Goal: Information Seeking & Learning: Find specific fact

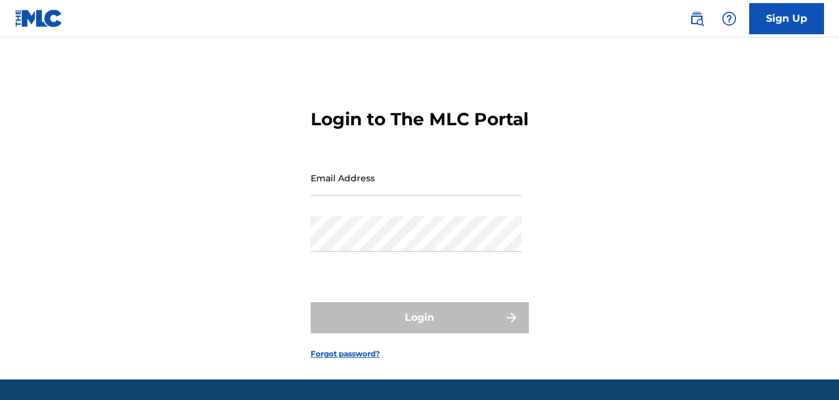
click at [384, 196] on input "Email Address" at bounding box center [416, 178] width 211 height 36
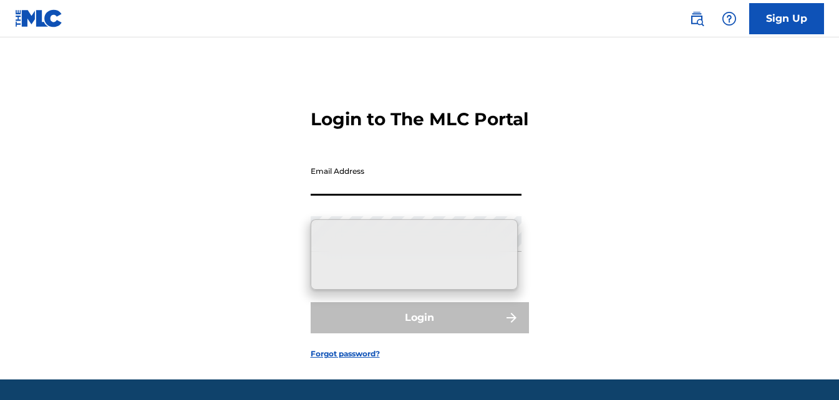
type input "[DOMAIN_NAME][EMAIL_ADDRESS][DOMAIN_NAME]"
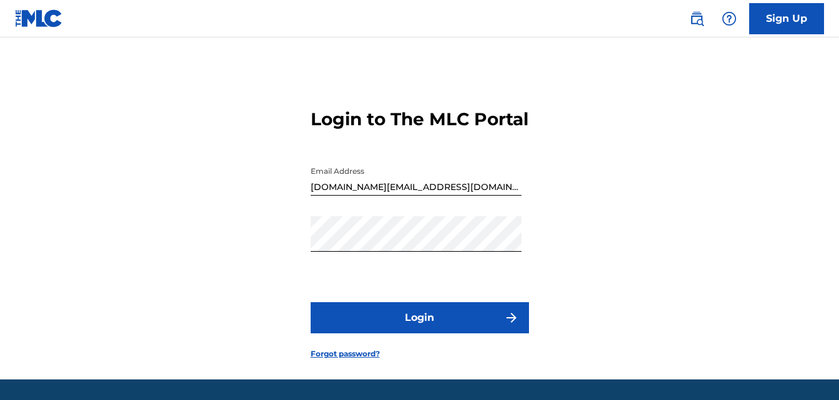
click at [455, 329] on button "Login" at bounding box center [420, 318] width 218 height 31
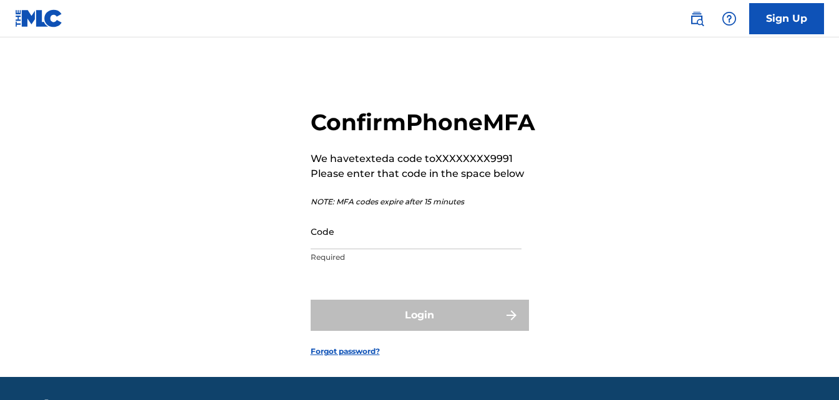
click at [392, 249] on input "Code" at bounding box center [416, 232] width 211 height 36
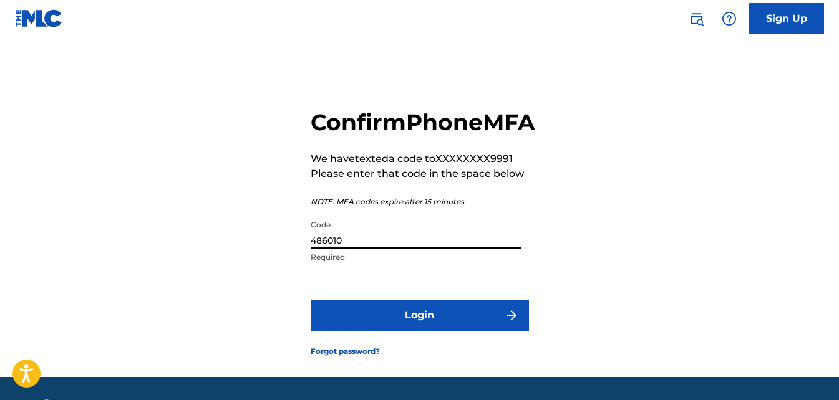
type input "486010"
click at [381, 331] on button "Login" at bounding box center [420, 315] width 218 height 31
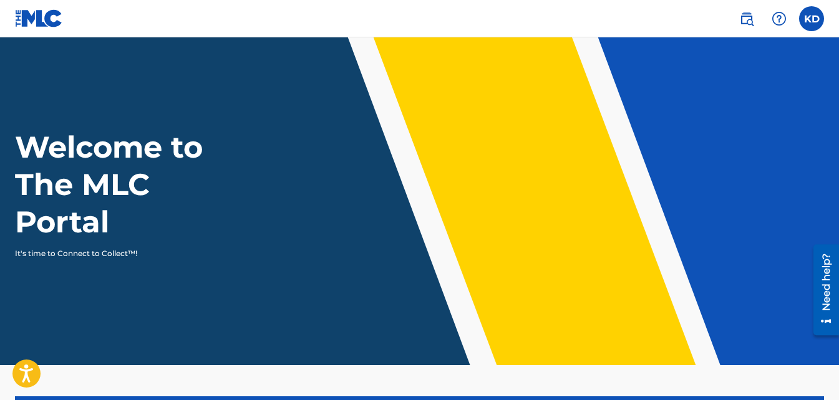
click at [804, 23] on label at bounding box center [811, 18] width 25 height 25
click at [811, 19] on input "KD Kevin Day kevin.day@skyrocketent.com Profile Log out" at bounding box center [811, 19] width 0 height 0
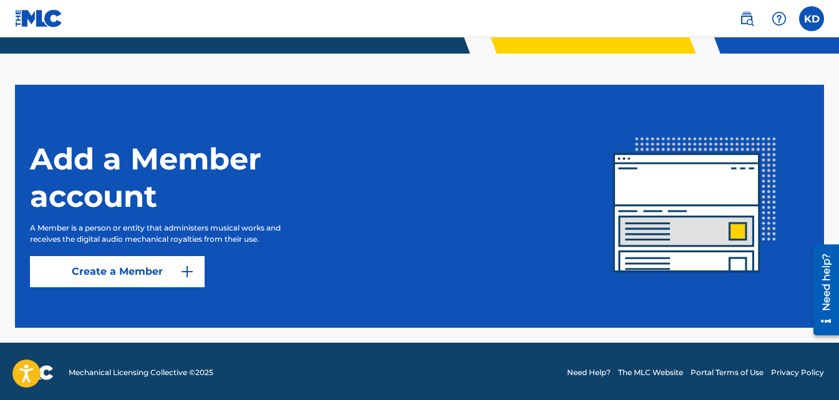
scroll to position [314, 0]
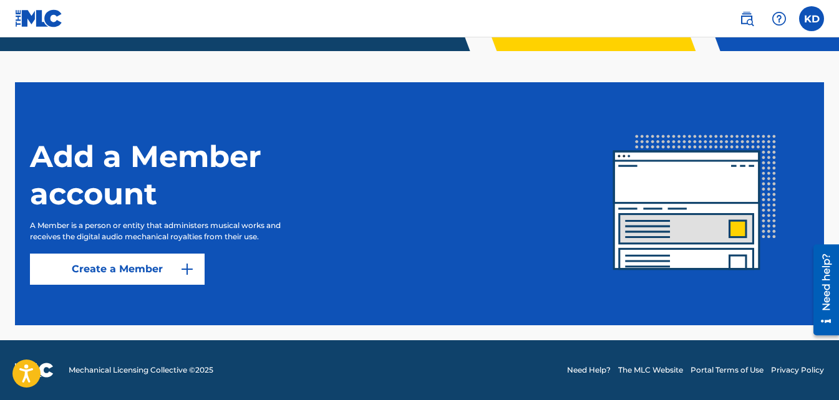
click at [810, 17] on div "KD KD Kevin Day kevin.day@skyrocketent.com Profile Log out" at bounding box center [811, 18] width 25 height 25
click at [810, 17] on label at bounding box center [811, 18] width 25 height 25
click at [811, 19] on input "KD Kevin Day kevin.day@skyrocketent.com Profile Log out" at bounding box center [811, 19] width 0 height 0
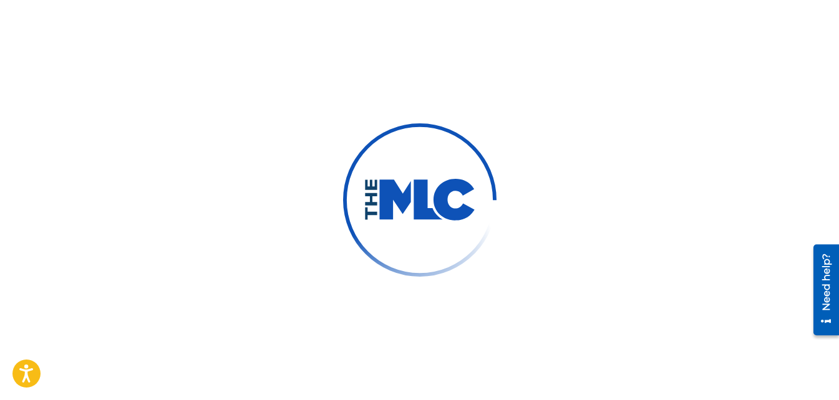
scroll to position [0, 0]
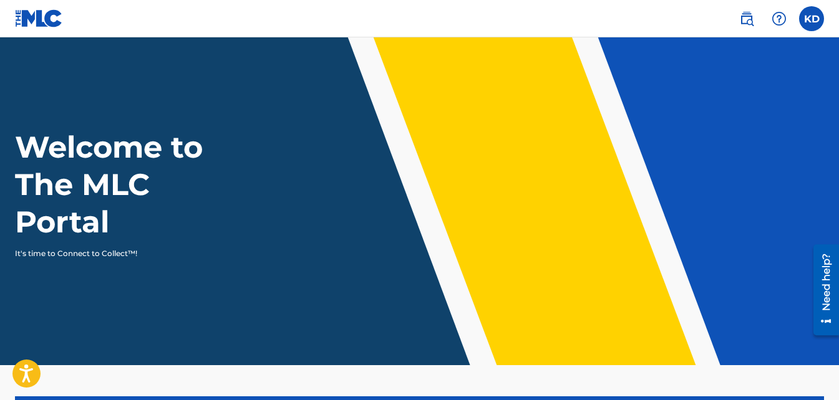
click at [747, 17] on img at bounding box center [746, 18] width 15 height 15
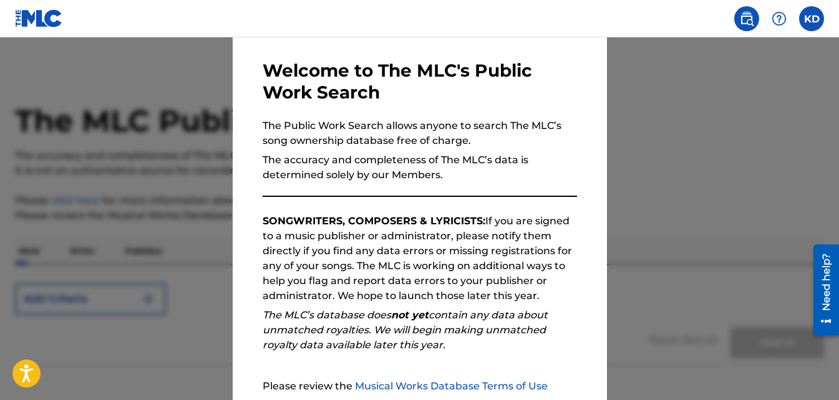
scroll to position [170, 0]
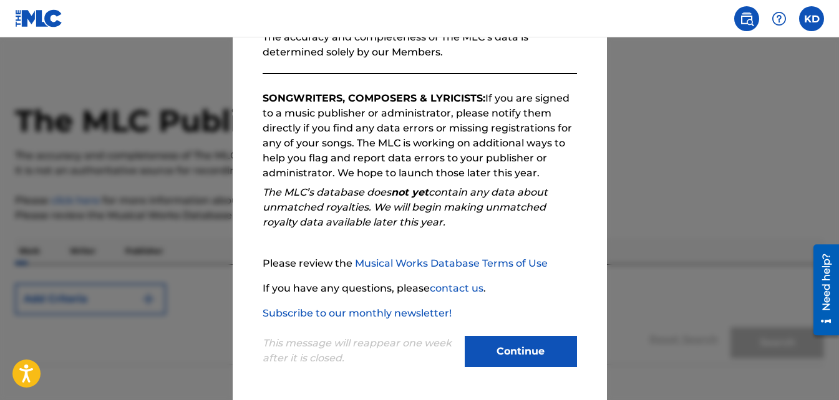
click at [536, 344] on button "Continue" at bounding box center [521, 351] width 112 height 31
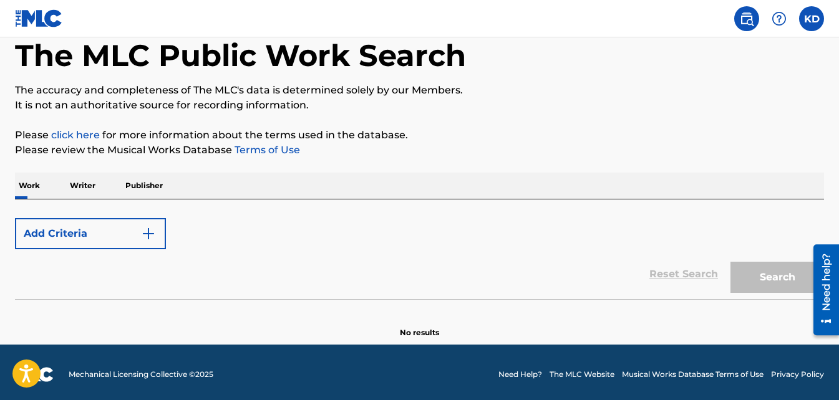
scroll to position [70, 0]
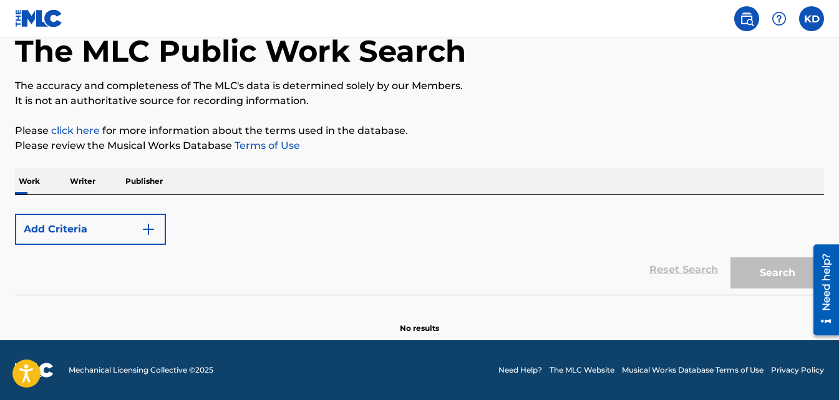
click at [92, 180] on p "Writer" at bounding box center [82, 181] width 33 height 26
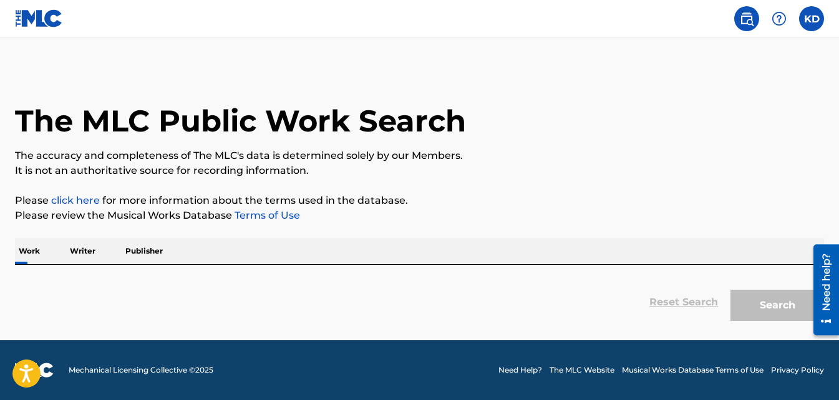
click at [173, 226] on div "The MLC Public Work Search The accuracy and completeness of The MLC's data is d…" at bounding box center [419, 198] width 839 height 259
click at [86, 255] on p "Writer" at bounding box center [82, 251] width 33 height 26
click at [706, 308] on div "Reset Search Search" at bounding box center [419, 303] width 809 height 50
click at [82, 280] on div "Reset Search Search" at bounding box center [419, 303] width 809 height 50
click at [87, 252] on p "Writer" at bounding box center [82, 251] width 33 height 26
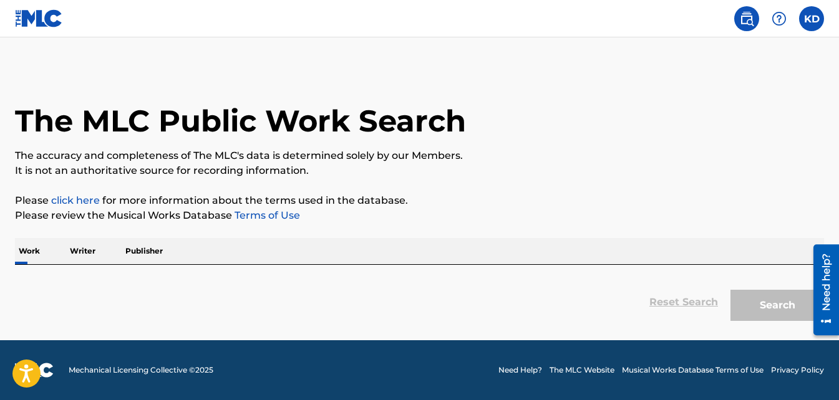
click at [154, 251] on p "Publisher" at bounding box center [144, 251] width 45 height 26
click at [256, 241] on div "Work Writer Publisher" at bounding box center [419, 251] width 809 height 26
click at [755, 18] on link at bounding box center [746, 18] width 25 height 25
click at [80, 203] on link "click here" at bounding box center [75, 201] width 49 height 12
click at [53, 294] on div "Reset Search Search" at bounding box center [419, 303] width 809 height 50
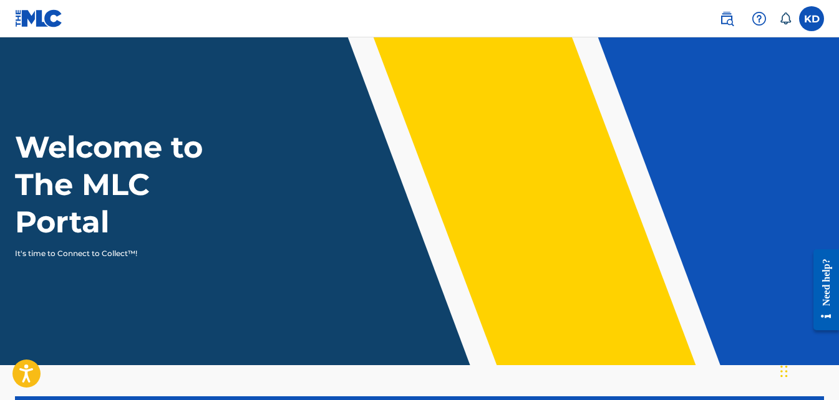
click at [724, 14] on img at bounding box center [726, 18] width 15 height 15
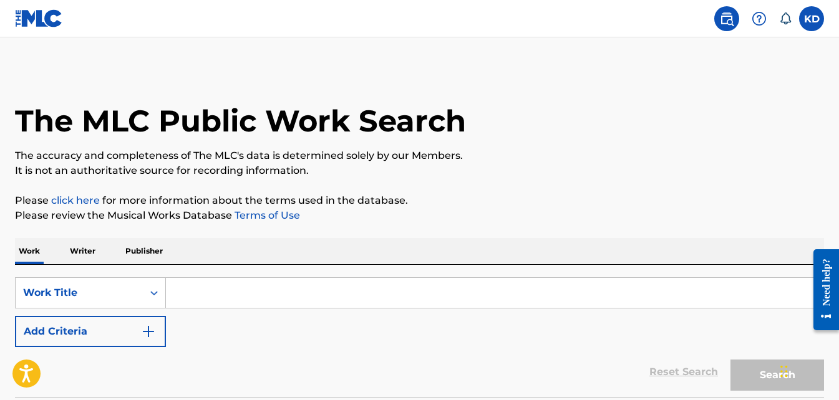
click at [203, 295] on input "Search Form" at bounding box center [494, 293] width 657 height 30
click at [79, 254] on p "Writer" at bounding box center [82, 251] width 33 height 26
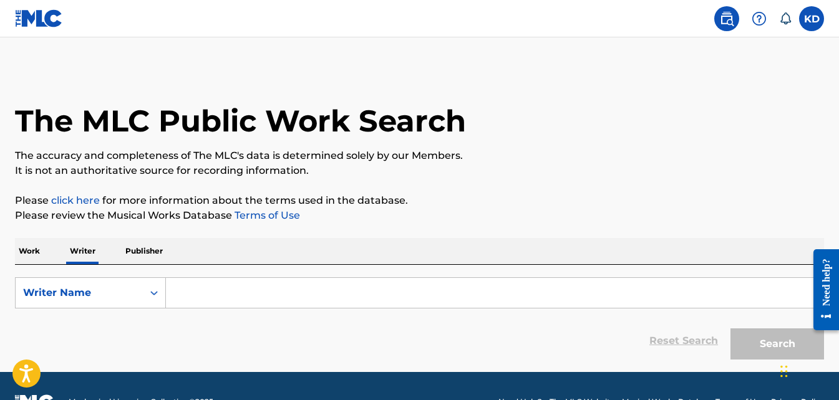
click at [246, 291] on input "Search Form" at bounding box center [494, 293] width 657 height 30
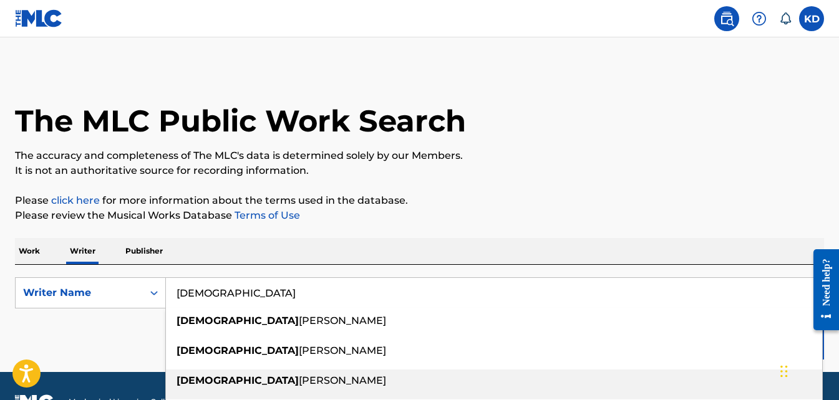
click at [299, 382] on span "[PERSON_NAME]" at bounding box center [342, 381] width 87 height 12
type input "[PERSON_NAME] [PERSON_NAME]"
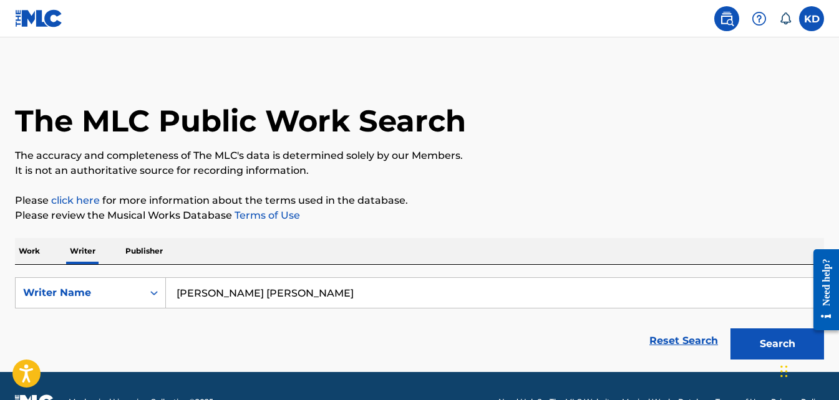
click at [748, 346] on button "Search" at bounding box center [777, 344] width 94 height 31
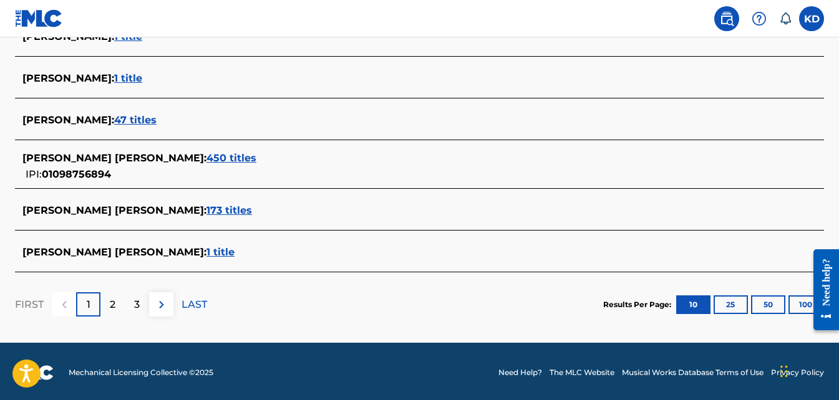
scroll to position [548, 0]
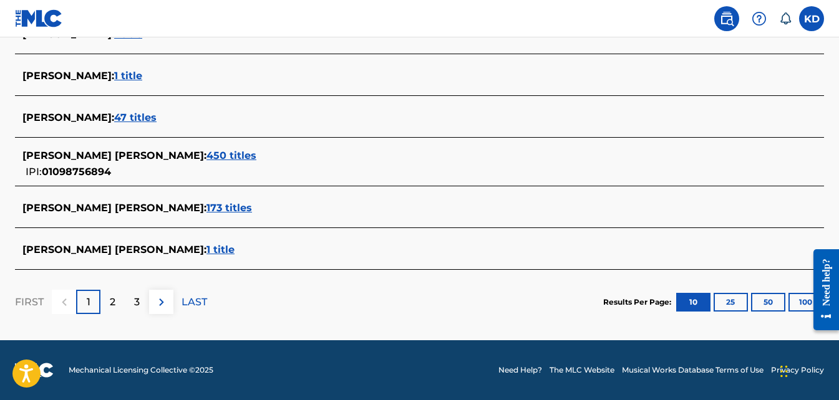
click at [206, 206] on span "173 titles" at bounding box center [229, 208] width 46 height 12
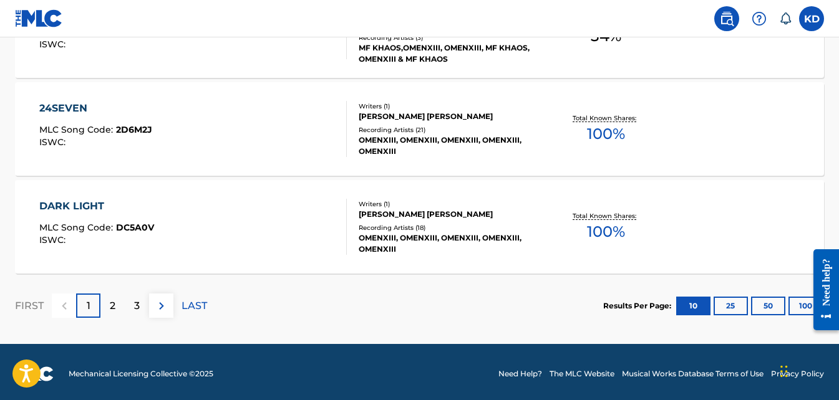
scroll to position [1126, 0]
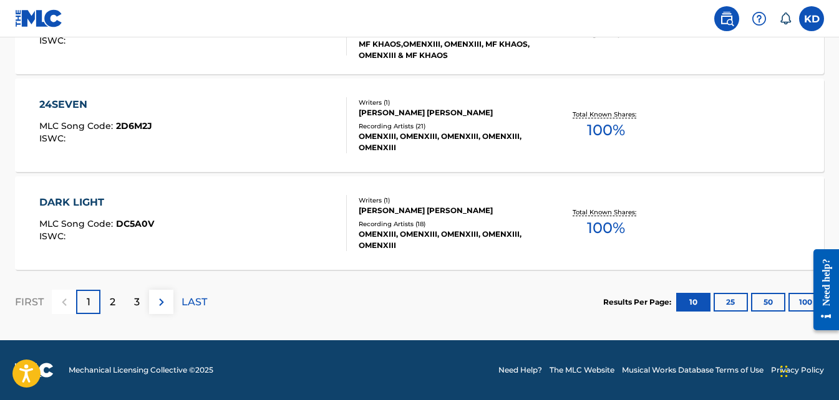
click at [114, 303] on p "2" at bounding box center [113, 302] width 6 height 15
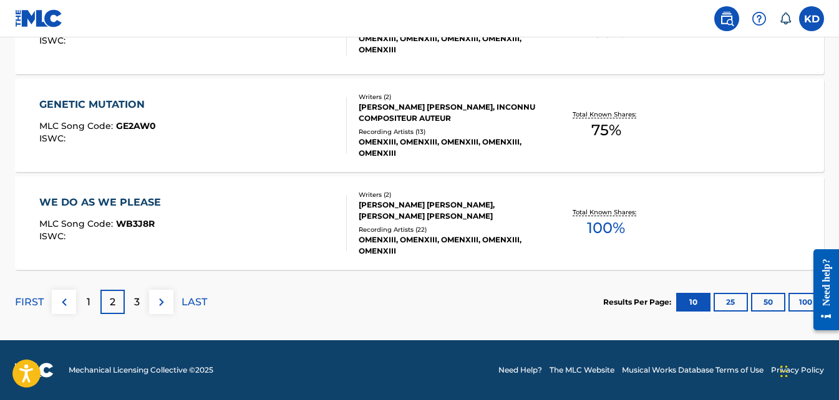
click at [793, 308] on button "100" at bounding box center [805, 302] width 34 height 19
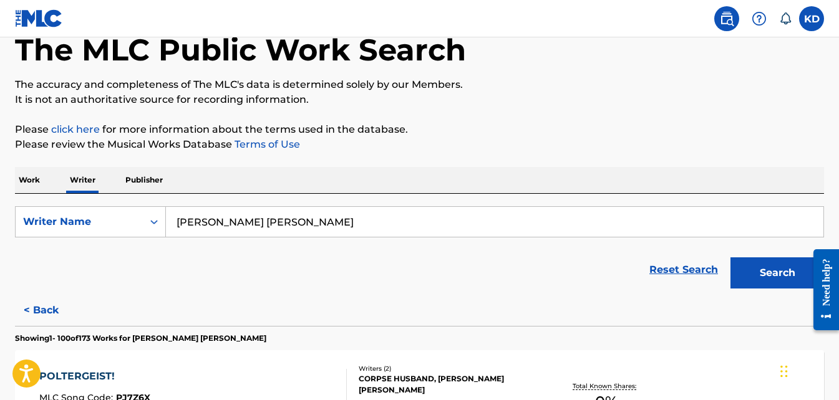
scroll to position [0, 0]
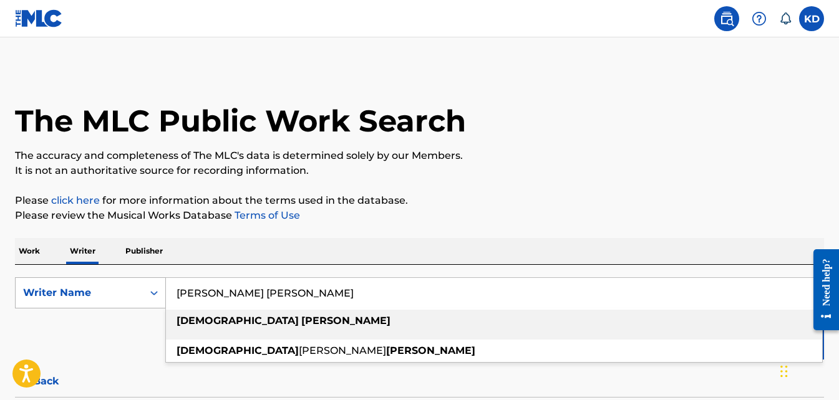
drag, startPoint x: 299, startPoint y: 298, endPoint x: 150, endPoint y: 287, distance: 148.8
click at [150, 287] on div "SearchWithCriteriab47ba5b2-d626-4dd6-818d-8ccccba881b7 Writer Name [PERSON_NAME…" at bounding box center [419, 293] width 809 height 31
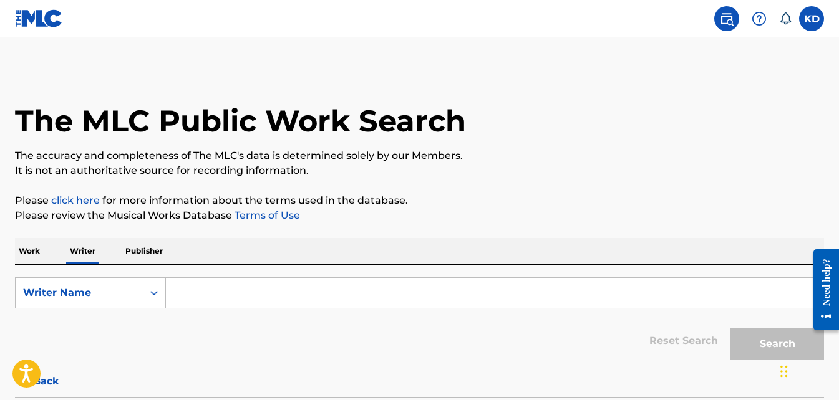
click at [140, 252] on p "Publisher" at bounding box center [144, 251] width 45 height 26
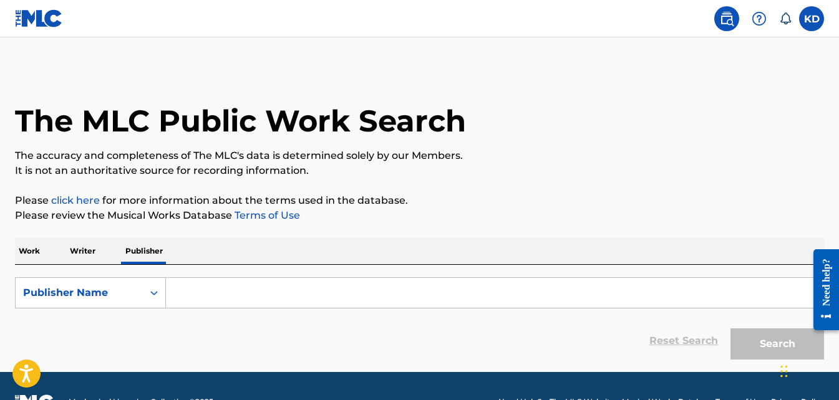
click at [212, 302] on input "Search Form" at bounding box center [494, 293] width 657 height 30
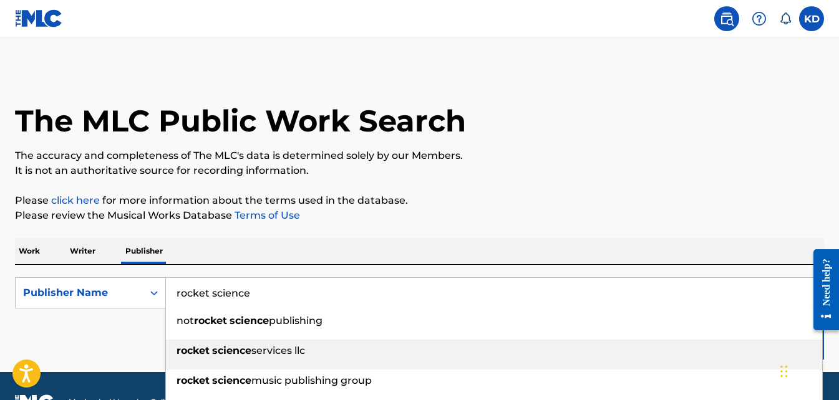
click at [229, 350] on strong "science" at bounding box center [231, 351] width 39 height 12
type input "rocket science services llc"
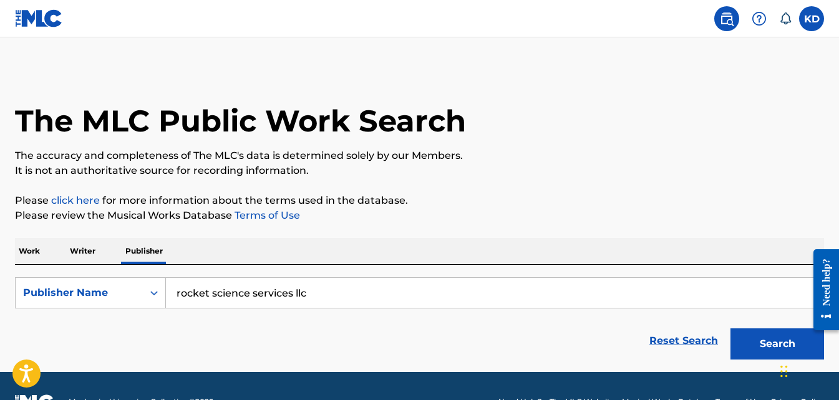
click at [755, 349] on button "Search" at bounding box center [777, 344] width 94 height 31
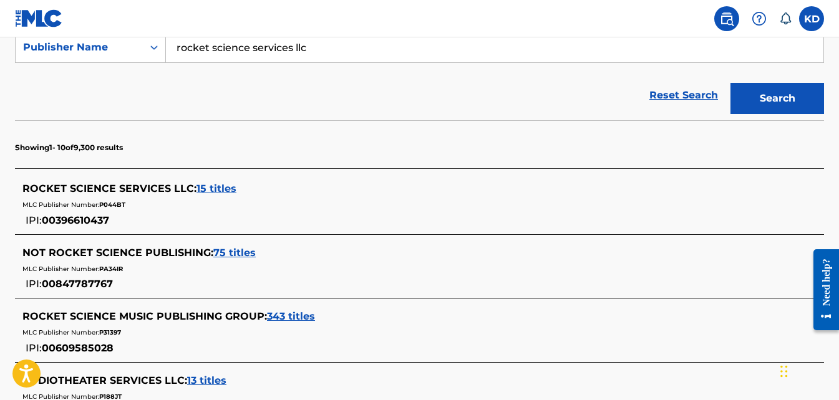
scroll to position [112, 0]
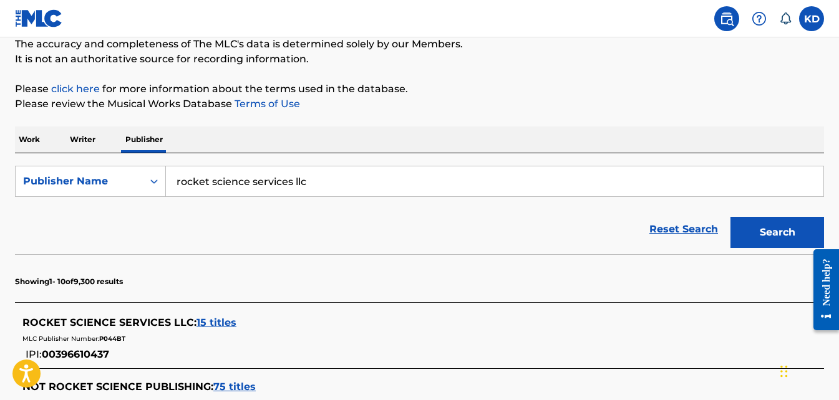
click at [216, 322] on span "15 titles" at bounding box center [216, 323] width 40 height 12
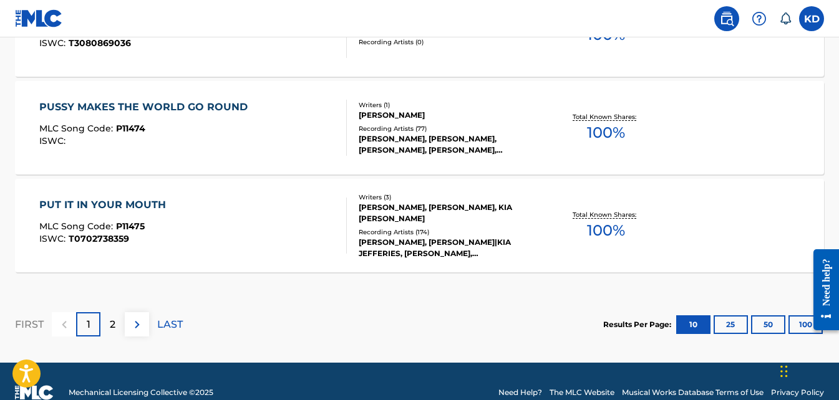
scroll to position [1172, 0]
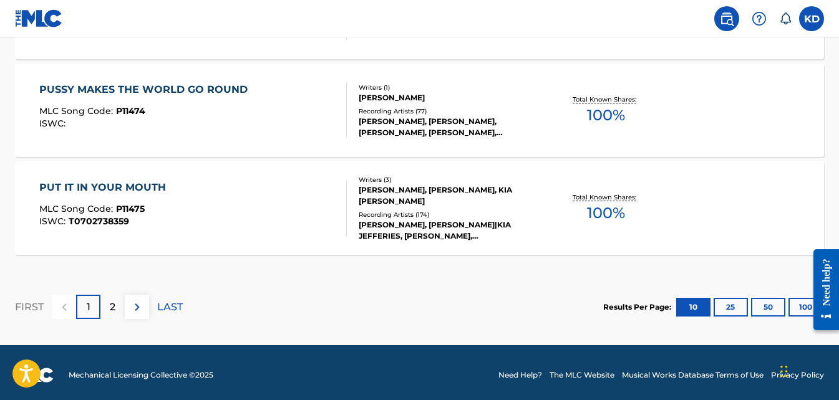
click at [117, 307] on div "2" at bounding box center [112, 307] width 24 height 24
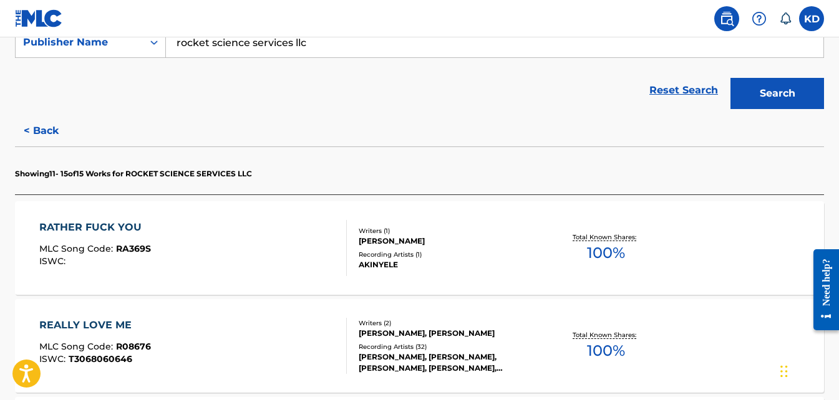
scroll to position [1, 0]
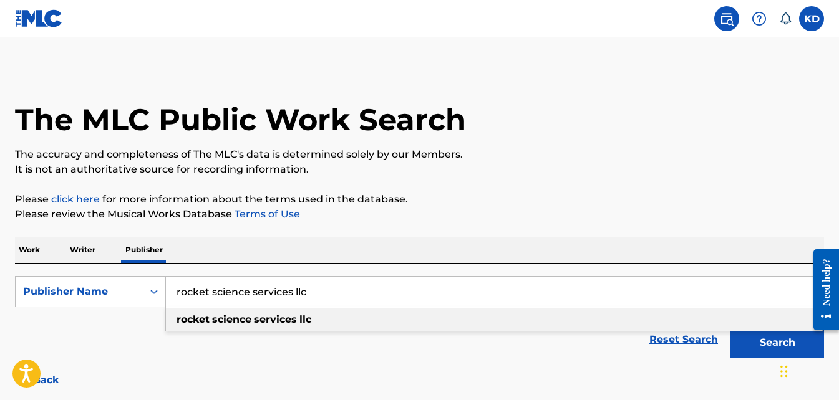
drag, startPoint x: 323, startPoint y: 293, endPoint x: 228, endPoint y: 296, distance: 95.5
click at [228, 296] on input "rocket science services llc" at bounding box center [494, 292] width 657 height 30
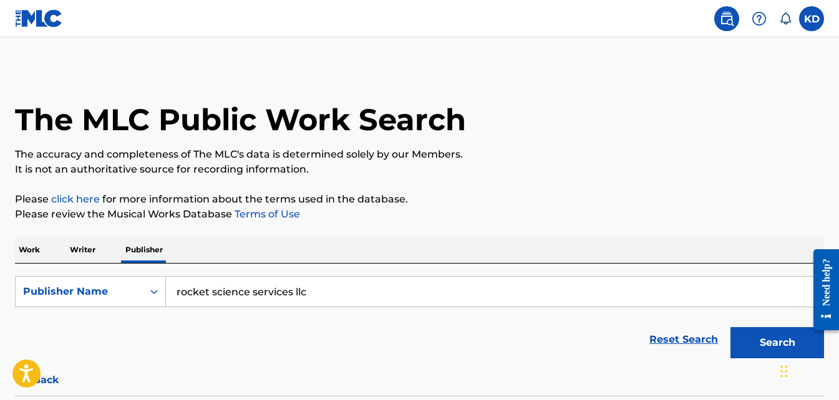
click at [87, 250] on p "Writer" at bounding box center [82, 250] width 33 height 26
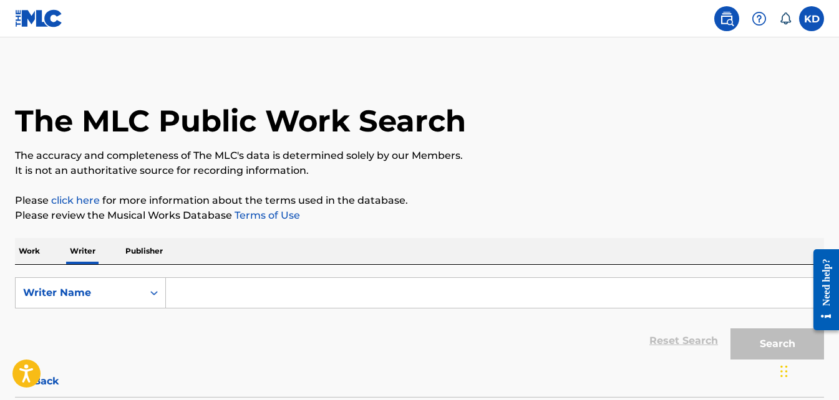
click at [278, 289] on input "Search Form" at bounding box center [494, 293] width 657 height 30
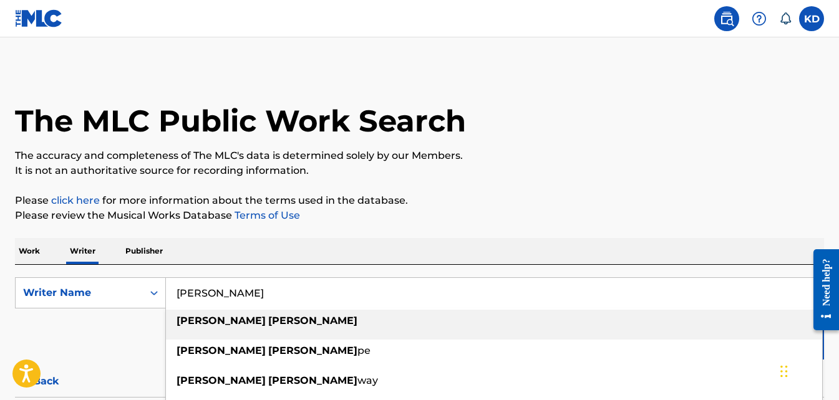
click at [217, 319] on strong "[PERSON_NAME]" at bounding box center [221, 321] width 89 height 12
drag, startPoint x: 281, startPoint y: 297, endPoint x: 166, endPoint y: 304, distance: 115.0
click at [166, 304] on input "[PERSON_NAME]" at bounding box center [494, 293] width 657 height 30
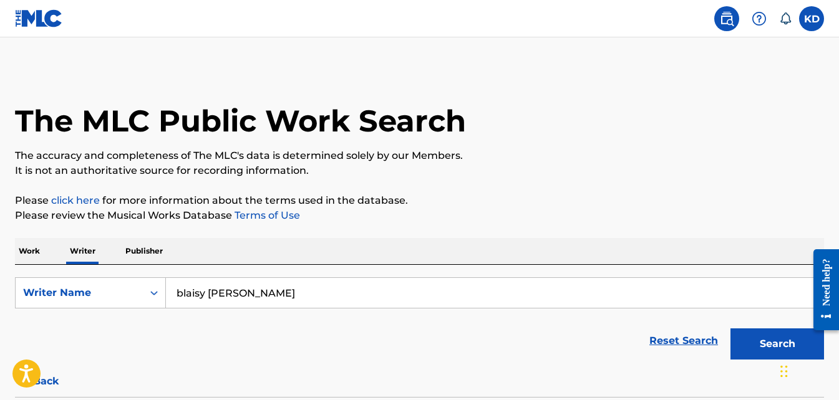
type input "blaisy [PERSON_NAME]"
click at [762, 339] on button "Search" at bounding box center [777, 344] width 94 height 31
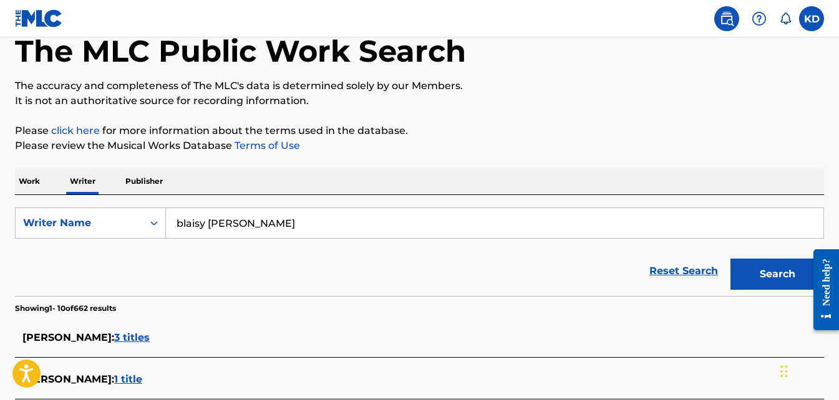
scroll to position [49, 0]
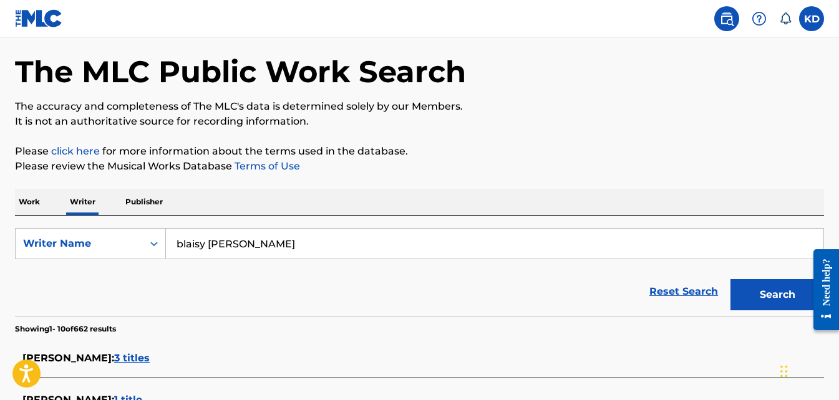
drag, startPoint x: 235, startPoint y: 248, endPoint x: 176, endPoint y: 238, distance: 60.1
click at [176, 238] on input "blaisy [PERSON_NAME]" at bounding box center [494, 244] width 657 height 30
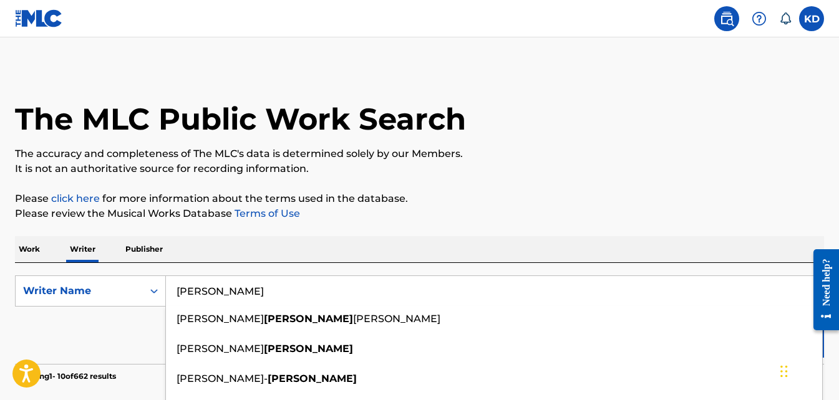
scroll to position [0, 0]
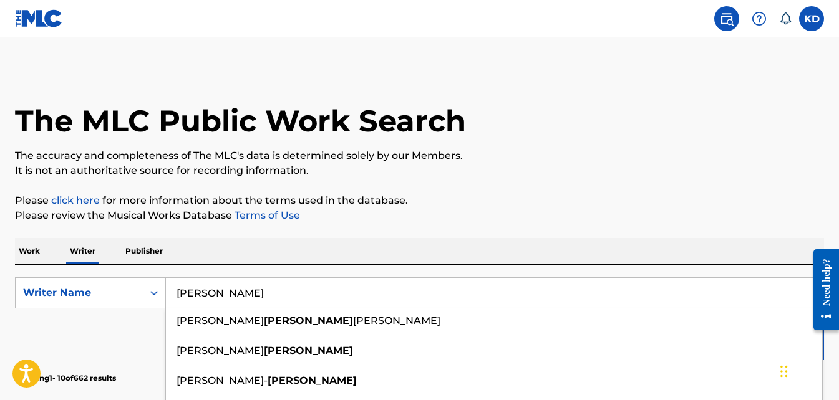
drag, startPoint x: 201, startPoint y: 289, endPoint x: 167, endPoint y: 293, distance: 33.8
click at [167, 293] on input "[PERSON_NAME]" at bounding box center [494, 293] width 657 height 30
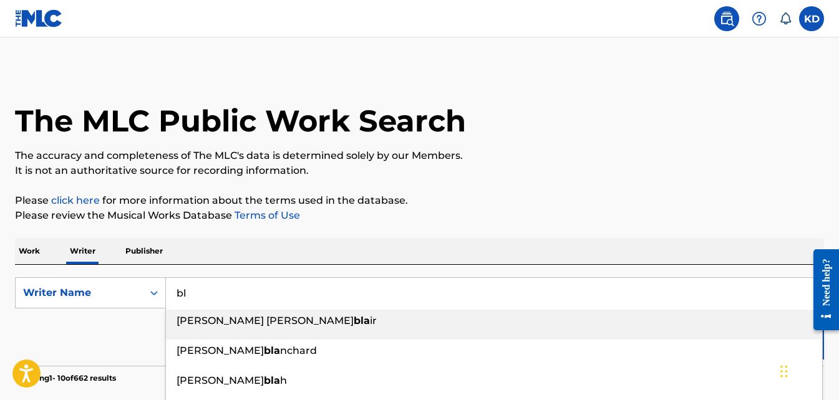
type input "b"
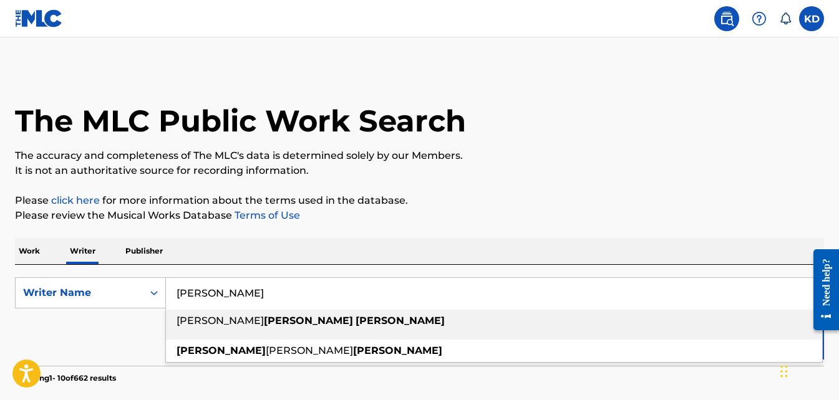
click at [353, 321] on span "Search Form" at bounding box center [354, 321] width 2 height 12
type input "[PERSON_NAME]"
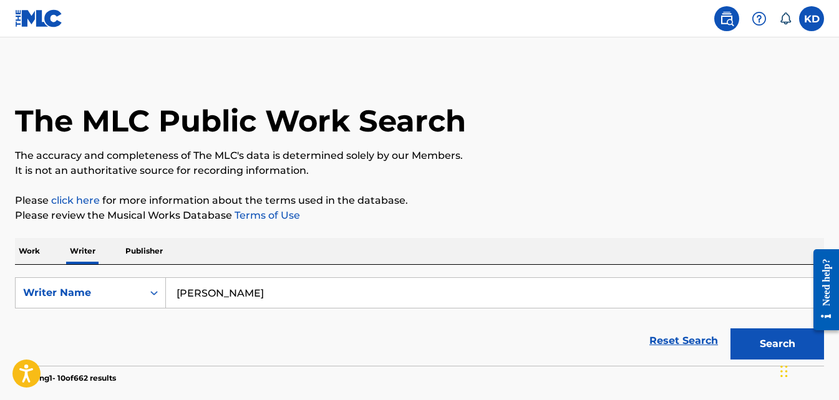
click at [768, 346] on button "Search" at bounding box center [777, 344] width 94 height 31
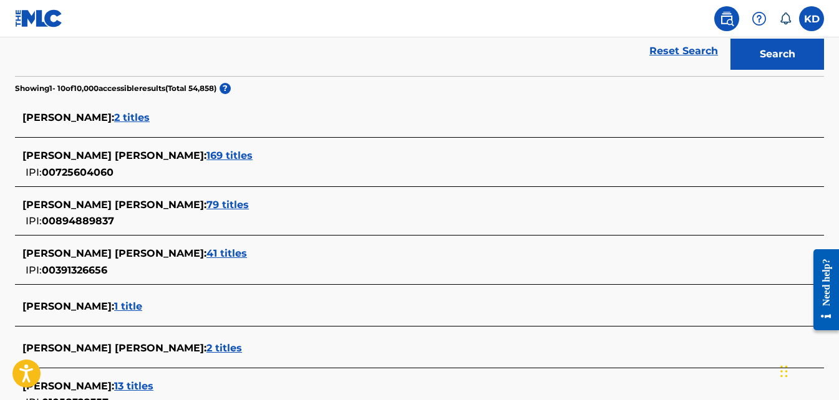
scroll to position [312, 0]
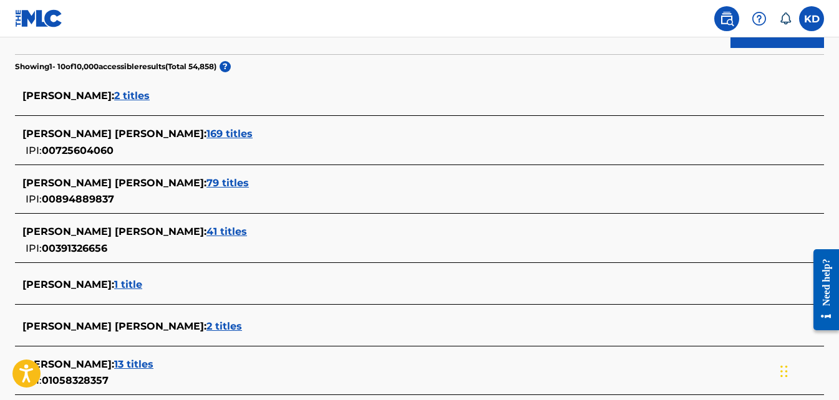
click at [206, 132] on span "169 titles" at bounding box center [229, 134] width 46 height 12
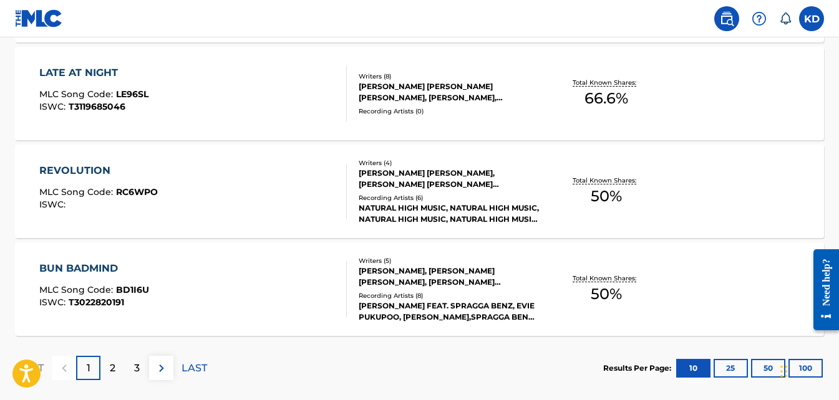
scroll to position [1126, 0]
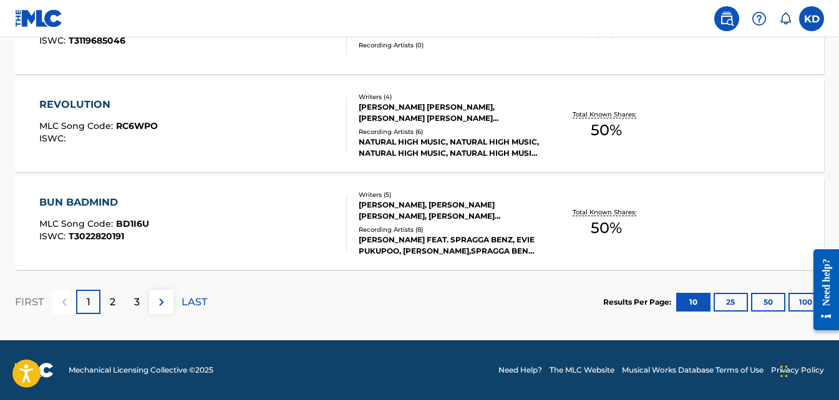
click at [115, 304] on p "2" at bounding box center [113, 302] width 6 height 15
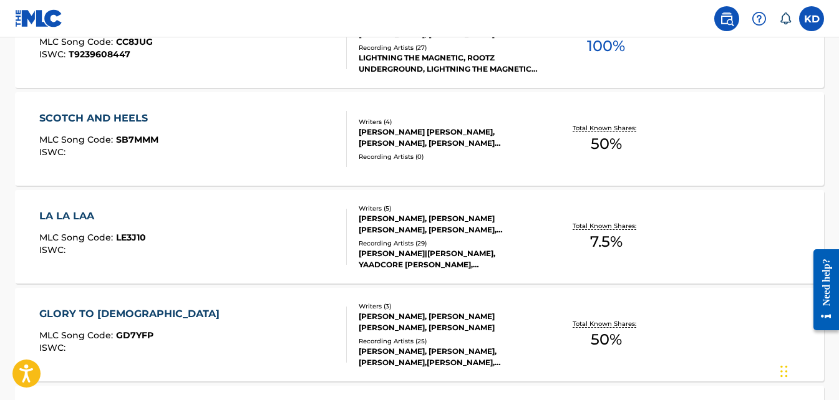
scroll to position [565, 0]
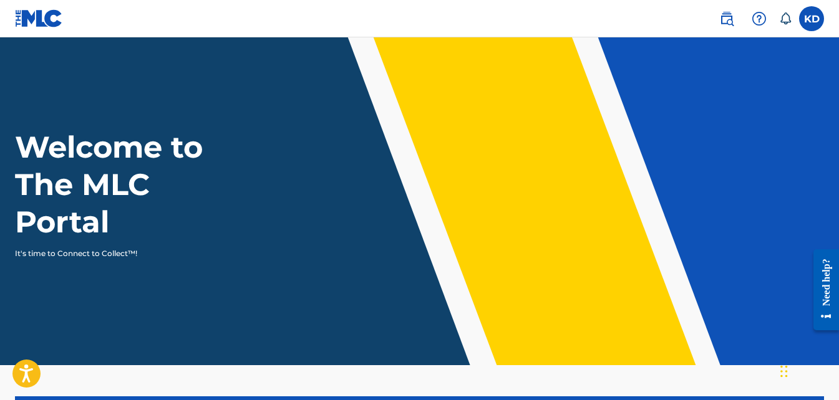
click at [728, 21] on img at bounding box center [726, 18] width 15 height 15
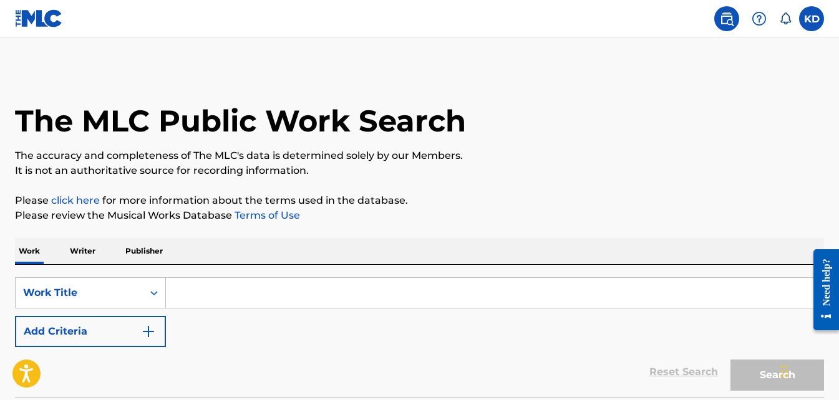
click at [212, 293] on input "Search Form" at bounding box center [494, 293] width 657 height 30
click at [90, 252] on p "Writer" at bounding box center [82, 251] width 33 height 26
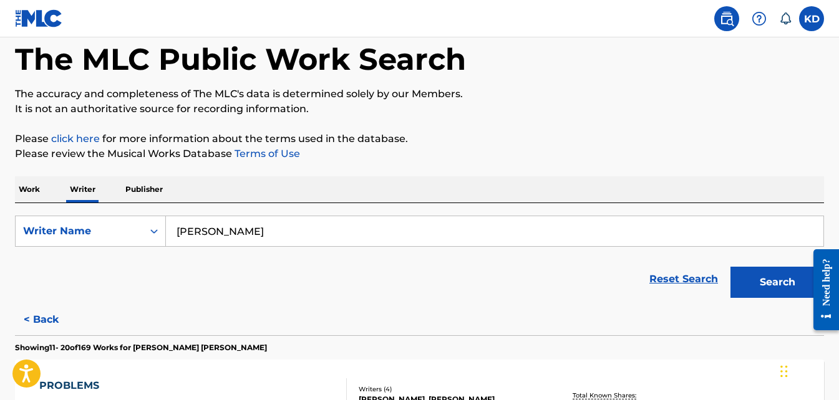
scroll to position [62, 0]
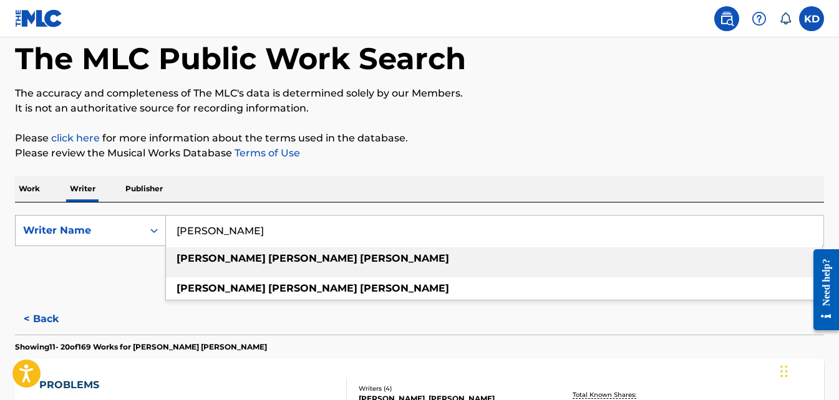
drag, startPoint x: 320, startPoint y: 229, endPoint x: 130, endPoint y: 241, distance: 190.0
click at [130, 241] on div "SearchWithCriteriab47ba5b2-d626-4dd6-818d-8ccccba881b7 Writer Name [PERSON_NAME…" at bounding box center [419, 230] width 809 height 31
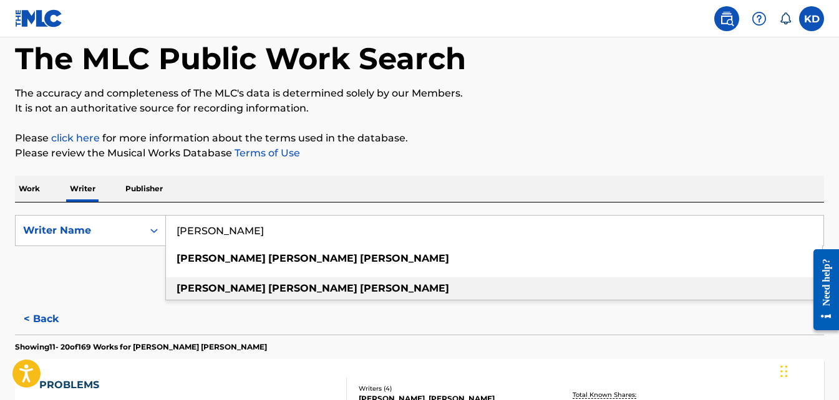
click at [179, 290] on strong "[PERSON_NAME]" at bounding box center [221, 289] width 89 height 12
type input "[PERSON_NAME] [PERSON_NAME]"
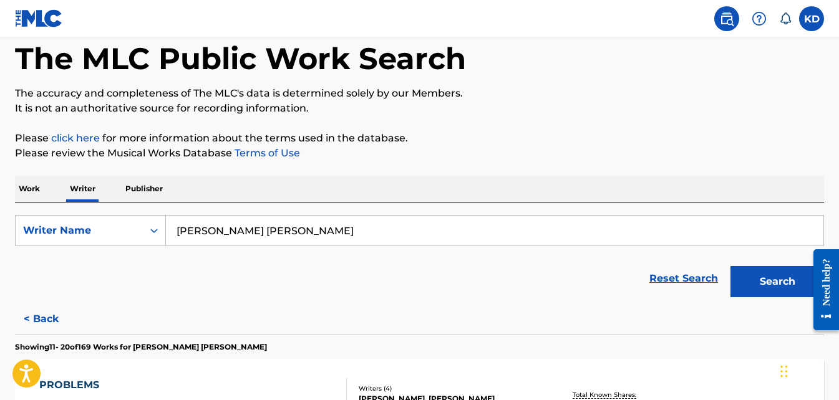
click at [748, 284] on button "Search" at bounding box center [777, 281] width 94 height 31
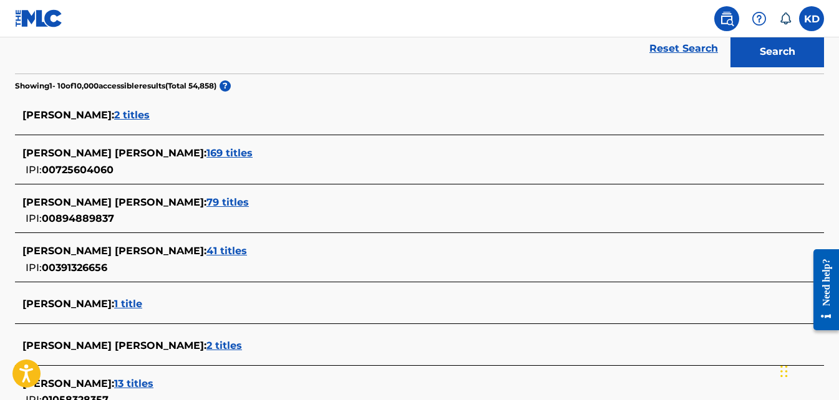
scroll to position [312, 0]
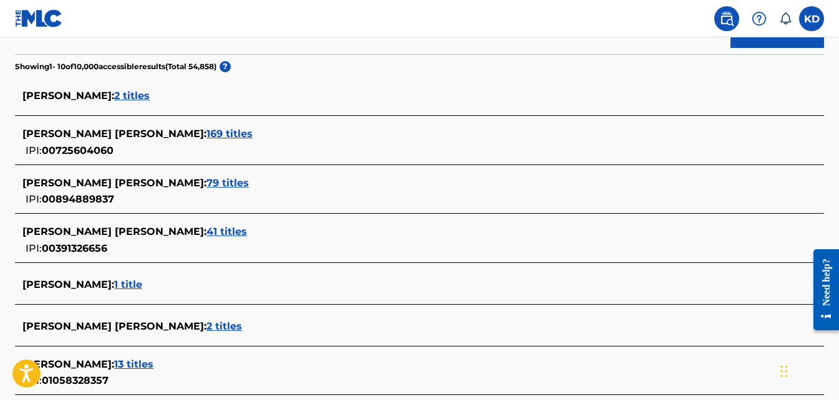
click at [206, 232] on span "41 titles" at bounding box center [226, 232] width 41 height 12
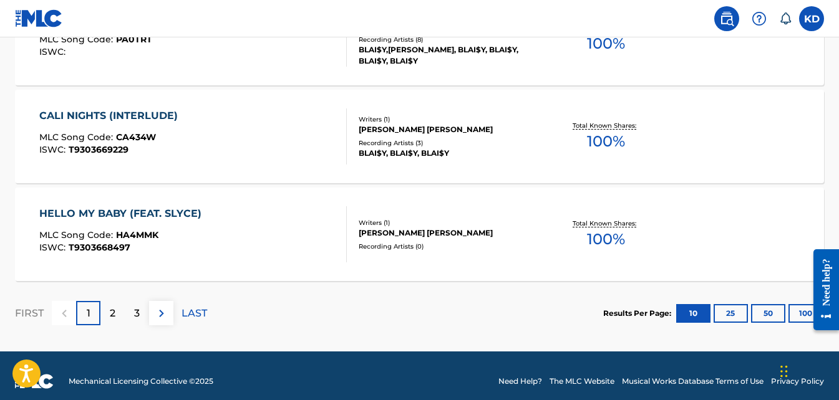
scroll to position [1126, 0]
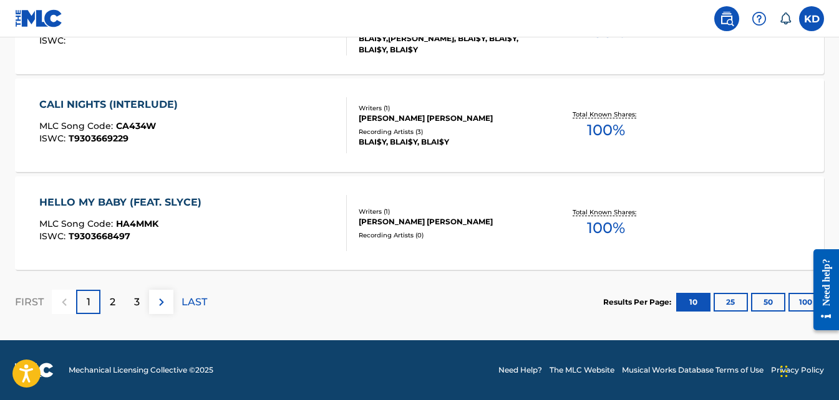
click at [801, 307] on button "100" at bounding box center [805, 302] width 34 height 19
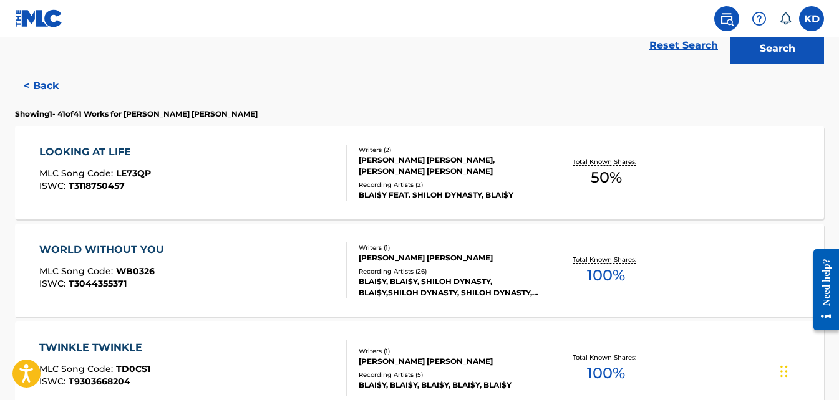
scroll to position [249, 0]
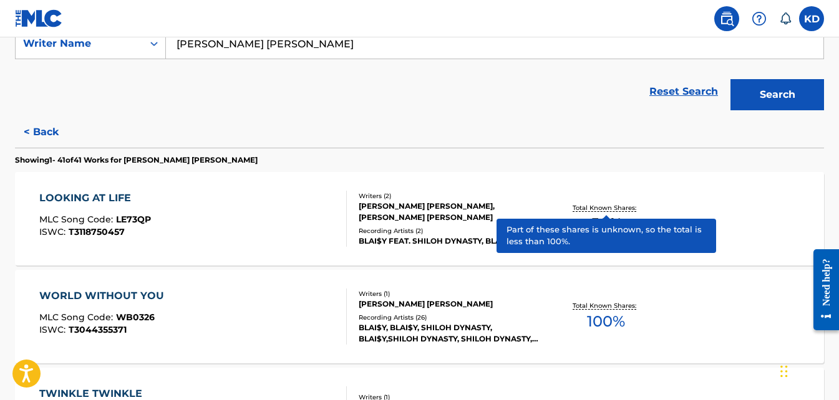
click at [617, 208] on p "Total Known Shares:" at bounding box center [606, 207] width 67 height 9
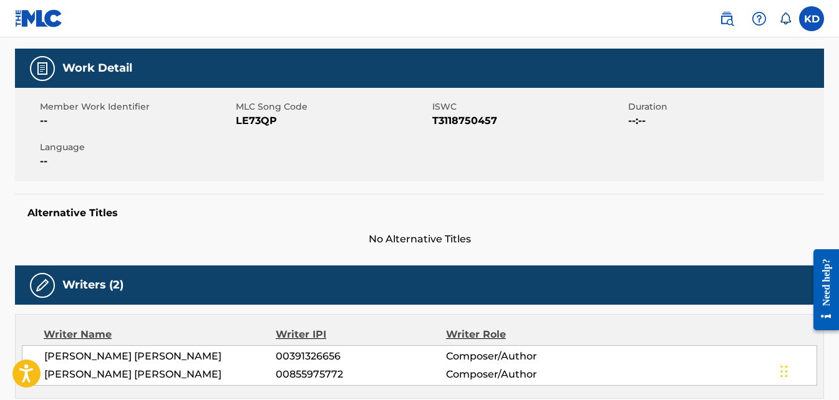
scroll to position [153, 0]
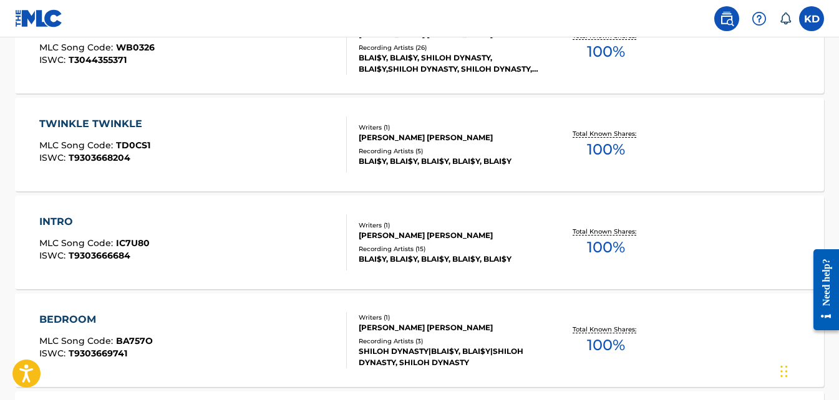
scroll to position [527, 0]
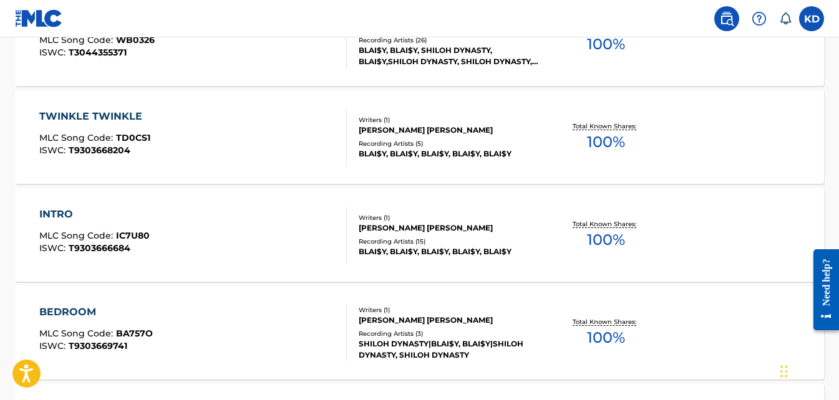
click at [573, 126] on p "Total Known Shares:" at bounding box center [606, 126] width 67 height 9
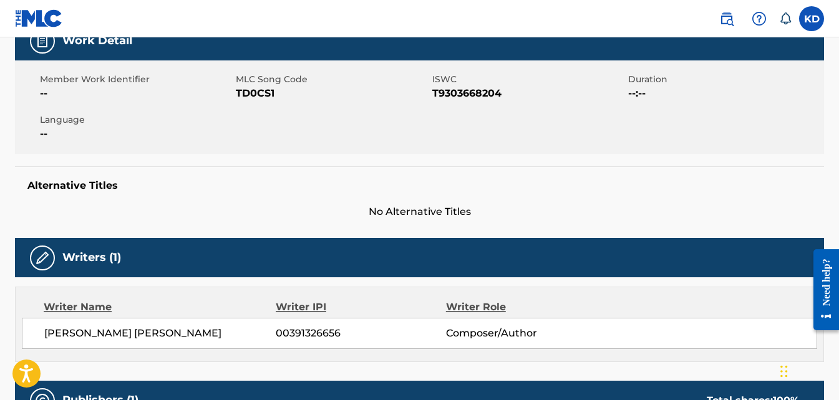
scroll to position [29, 0]
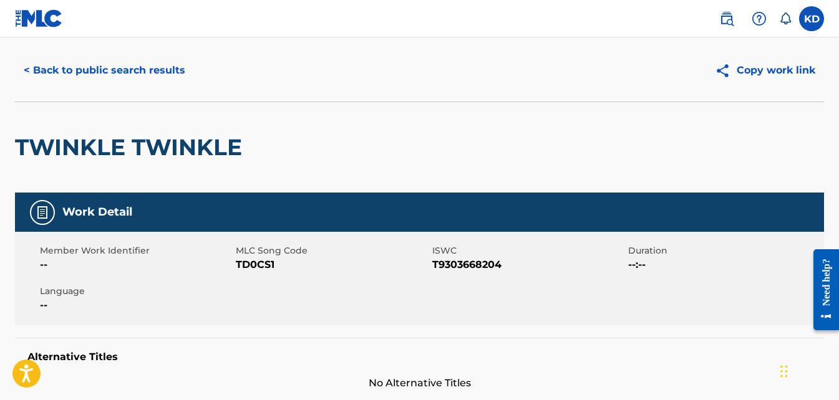
click at [61, 74] on button "< Back to public search results" at bounding box center [104, 70] width 179 height 31
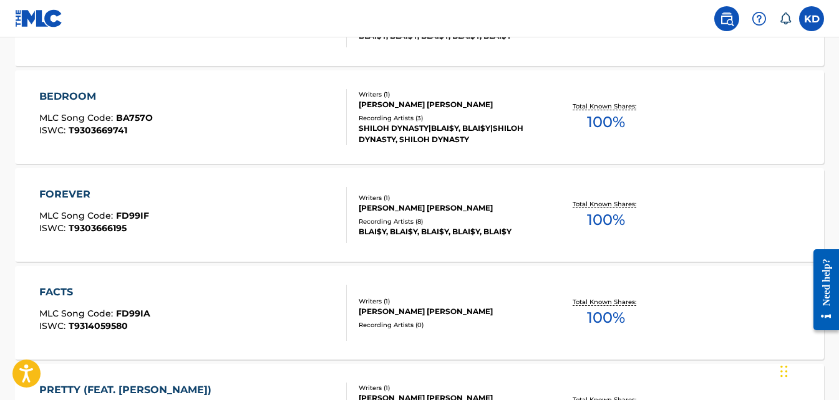
scroll to position [756, 0]
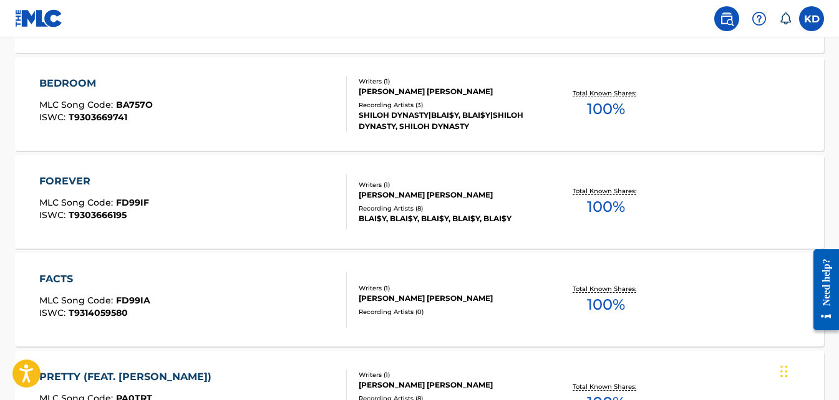
click at [71, 179] on div "FOREVER" at bounding box center [94, 181] width 110 height 15
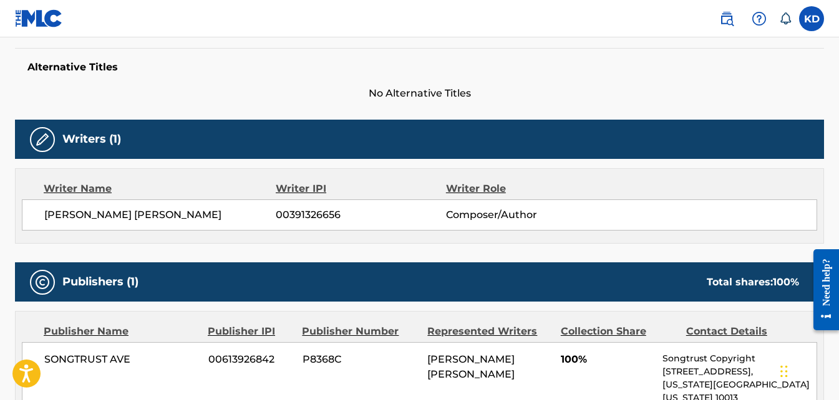
scroll to position [249, 0]
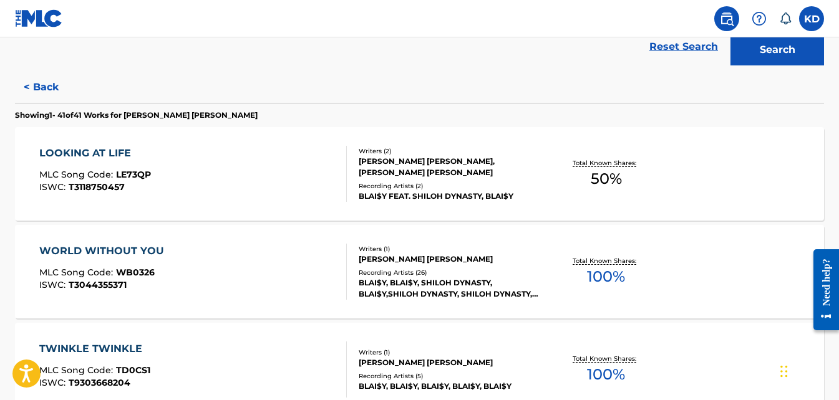
scroll to position [312, 0]
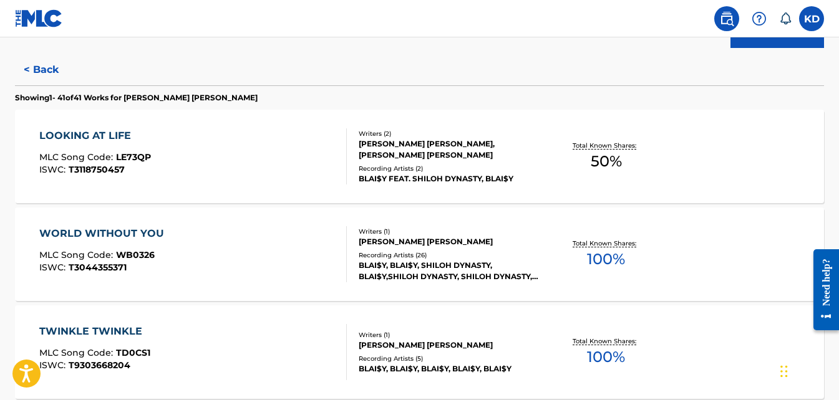
click at [89, 264] on span "T3044355371" at bounding box center [98, 267] width 58 height 11
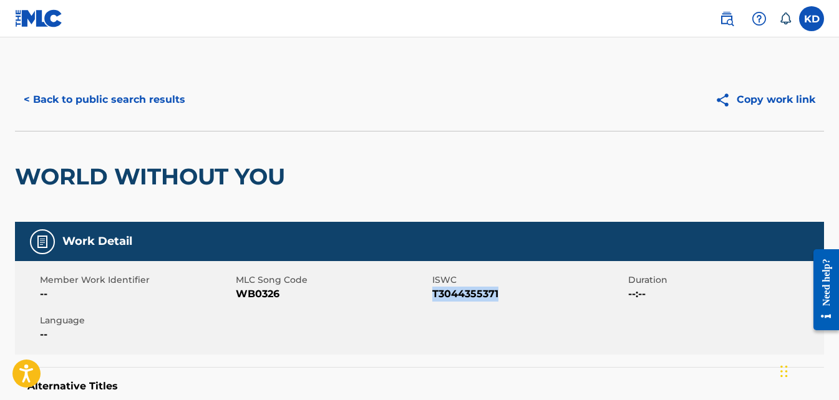
drag, startPoint x: 502, startPoint y: 296, endPoint x: 432, endPoint y: 301, distance: 70.7
click at [432, 301] on span "T3044355371" at bounding box center [528, 294] width 193 height 15
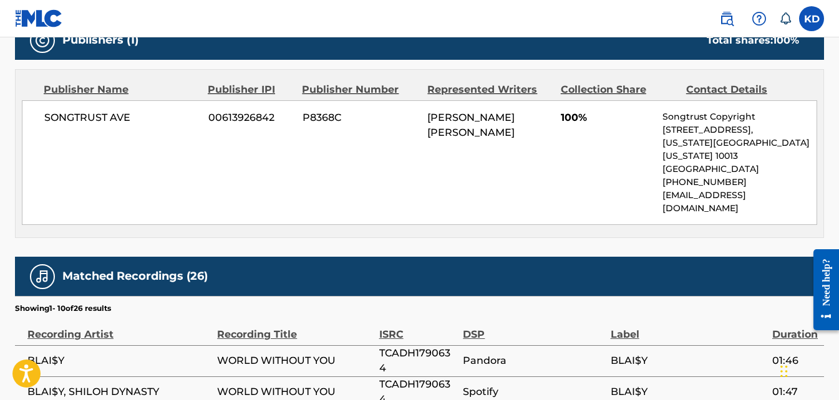
scroll to position [686, 0]
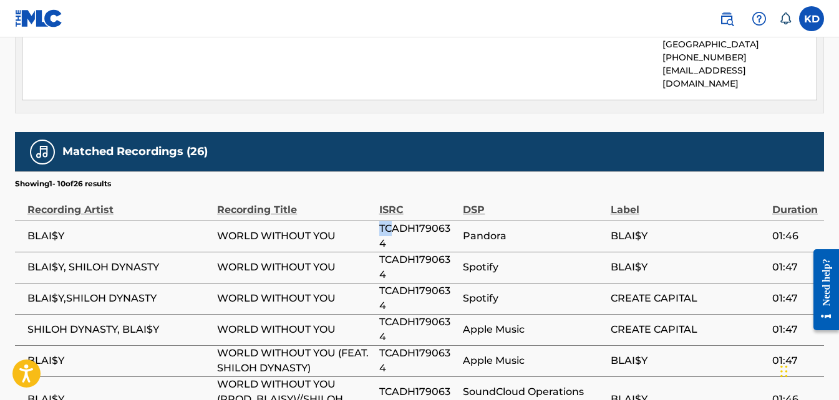
drag, startPoint x: 389, startPoint y: 210, endPoint x: 379, endPoint y: 208, distance: 10.2
click at [379, 221] on span "TCADH1790634" at bounding box center [418, 236] width 78 height 30
drag, startPoint x: 384, startPoint y: 220, endPoint x: 377, endPoint y: 205, distance: 15.9
click at [377, 221] on tr "BLAI$Y WORLD WITHOUT YOU TCADH1790634 Pandora BLAI$Y 01:46" at bounding box center [419, 236] width 809 height 31
copy tr "TCADH1790634"
